Goal: Navigation & Orientation: Find specific page/section

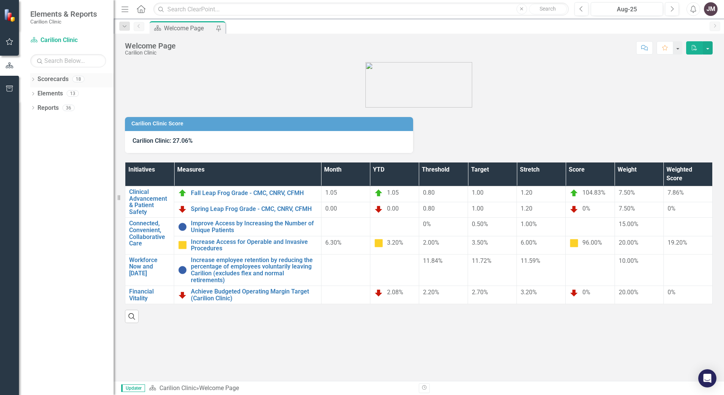
click at [31, 78] on icon "Dropdown" at bounding box center [32, 80] width 5 height 4
click at [36, 92] on icon at bounding box center [37, 93] width 2 height 4
click at [53, 107] on link "Department of Surgery" at bounding box center [81, 108] width 64 height 9
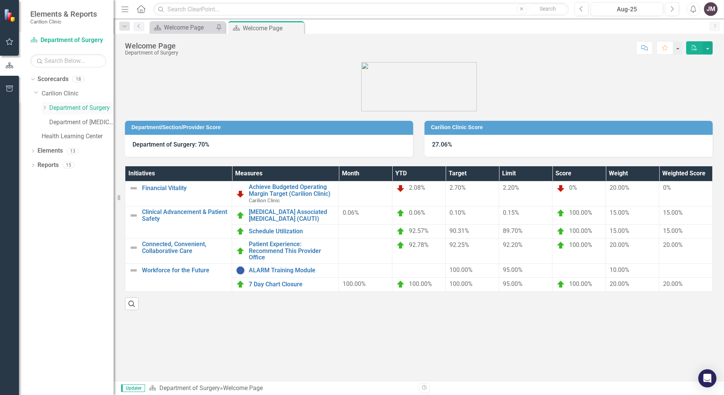
click at [44, 105] on div "Dropdown" at bounding box center [45, 108] width 6 height 6
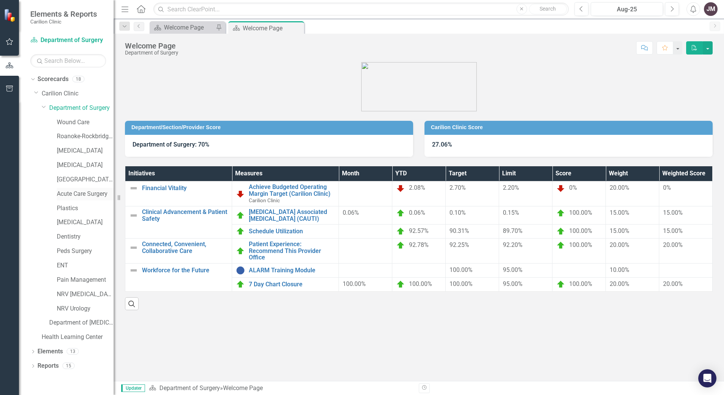
click at [79, 195] on link "Acute Care Surgery" at bounding box center [85, 194] width 57 height 9
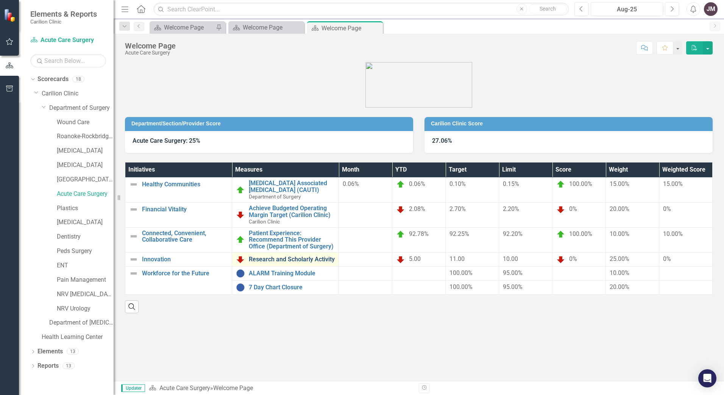
click at [278, 258] on link "Research and Scholarly Activity" at bounding box center [292, 259] width 86 height 7
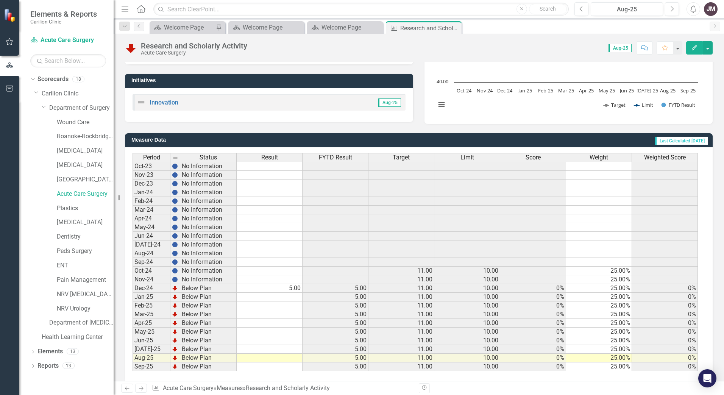
scroll to position [134, 0]
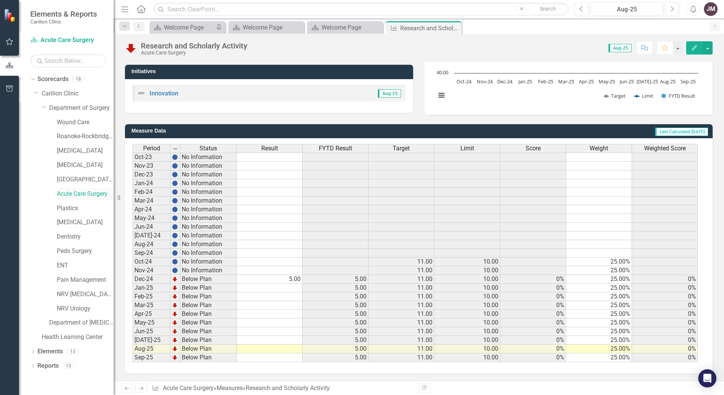
click at [84, 194] on link "Acute Care Surgery" at bounding box center [85, 194] width 57 height 9
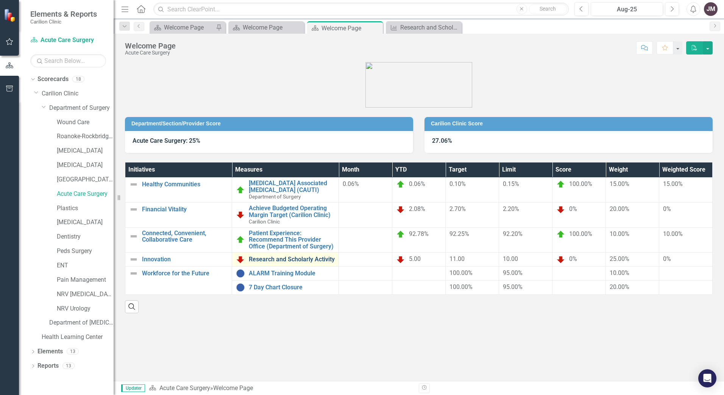
click at [306, 257] on link "Research and Scholarly Activity" at bounding box center [292, 259] width 86 height 7
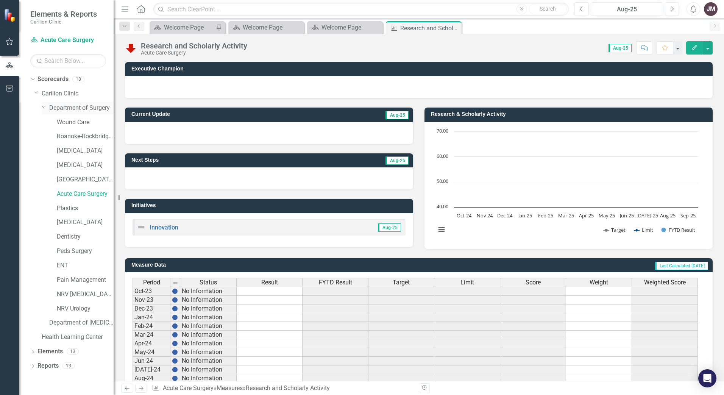
click at [76, 107] on link "Department of Surgery" at bounding box center [81, 108] width 64 height 9
